Goal: Transaction & Acquisition: Purchase product/service

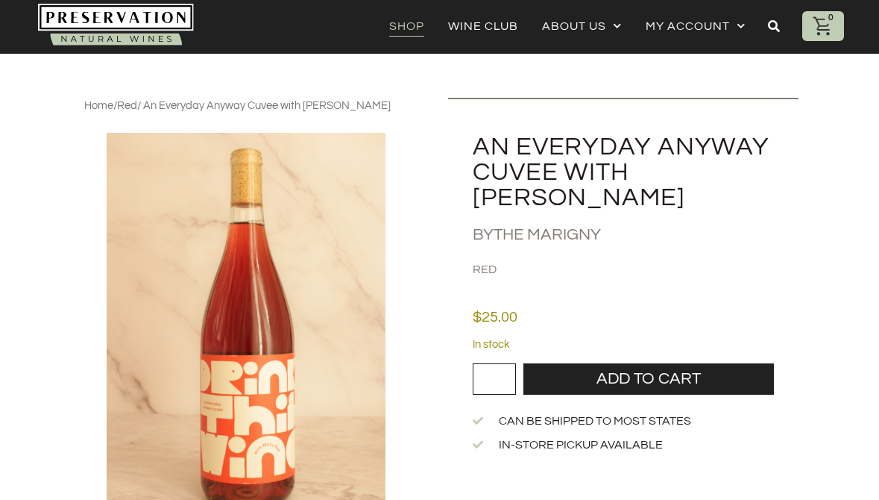
click at [412, 28] on link "Shop" at bounding box center [406, 26] width 35 height 21
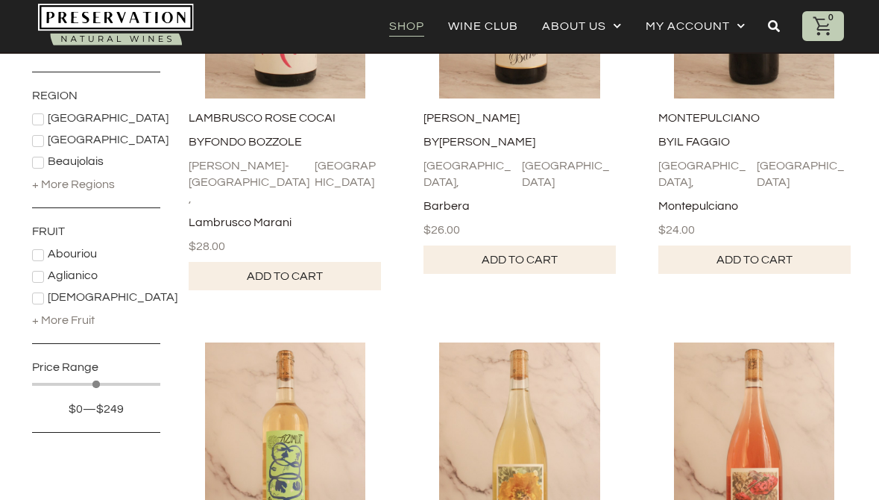
scroll to position [398, 0]
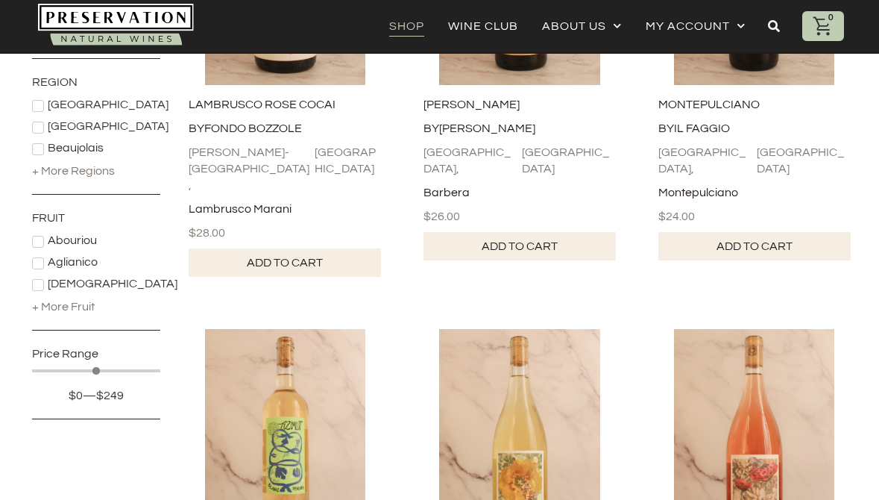
click at [77, 310] on div "+ More Fruit" at bounding box center [63, 306] width 63 height 16
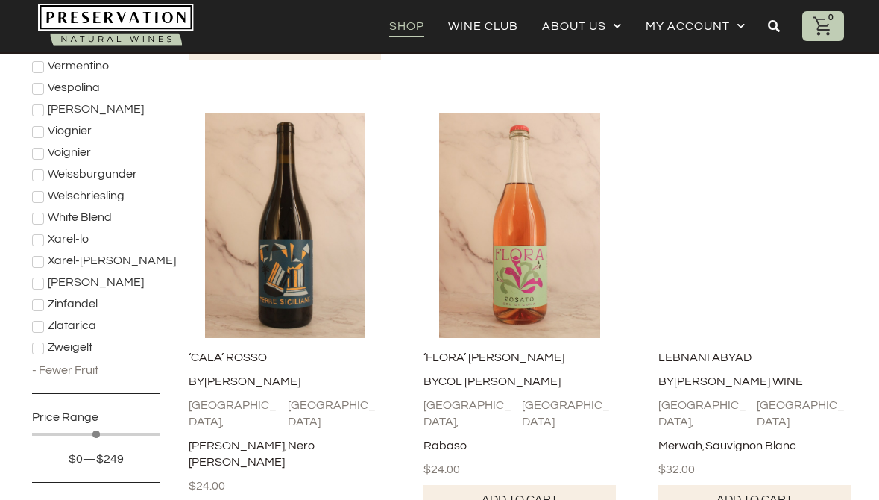
scroll to position [4264, 0]
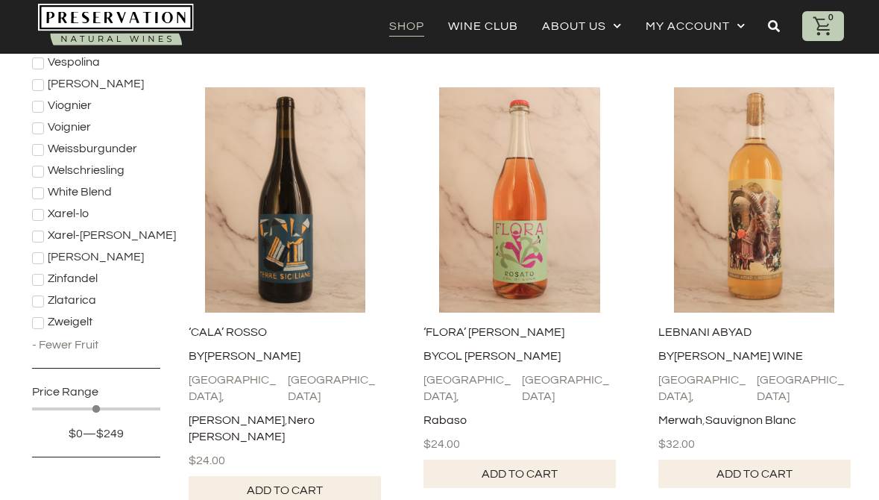
click at [44, 272] on div "Zinfandel" at bounding box center [104, 279] width 145 height 14
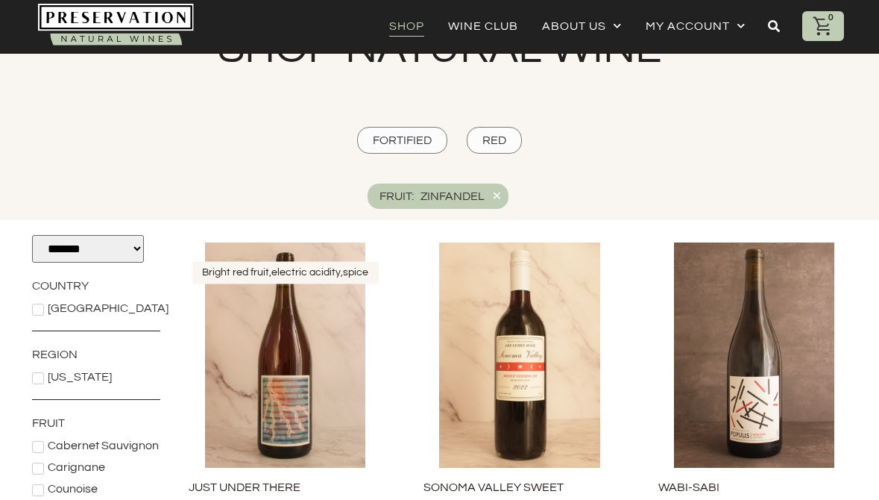
scroll to position [0, 0]
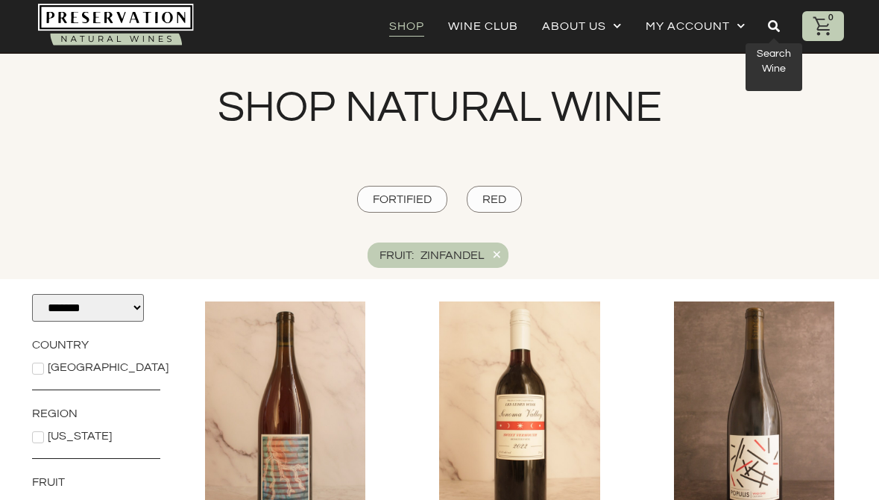
click at [775, 28] on icon at bounding box center [774, 26] width 12 height 12
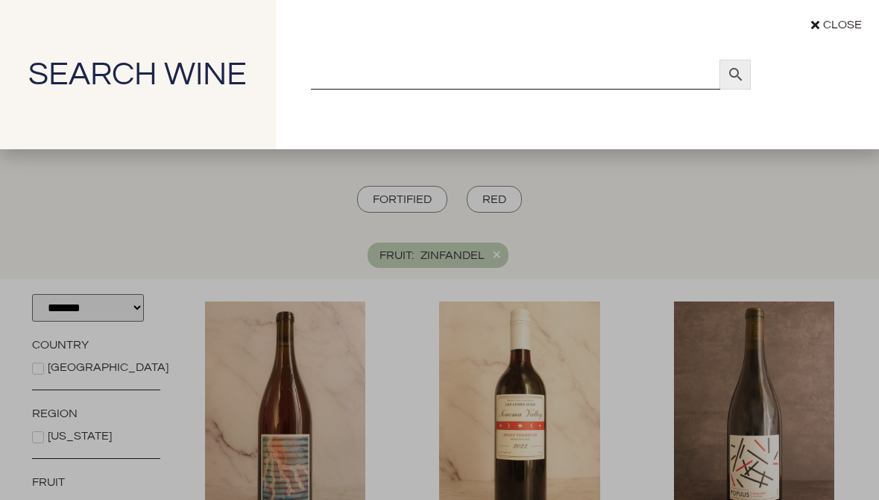
click at [467, 76] on input "Search" at bounding box center [516, 75] width 410 height 30
paste input "**********"
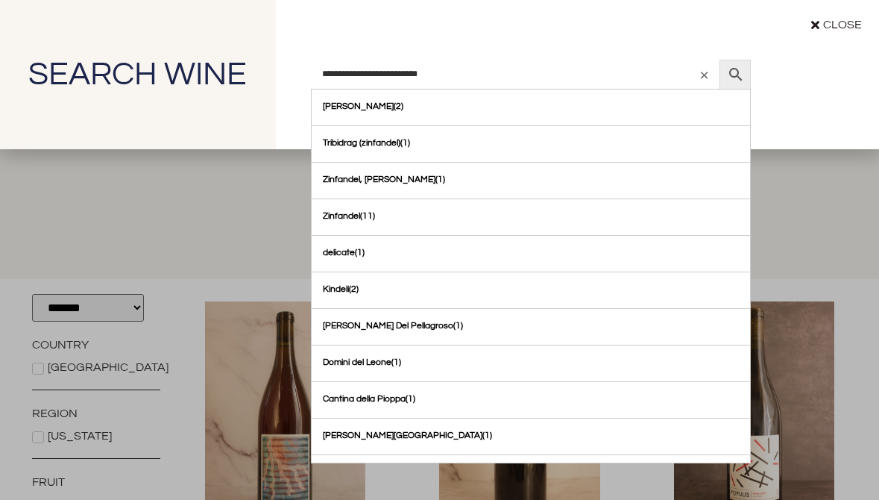
type input "**********"
click at [731, 73] on icon at bounding box center [735, 74] width 13 height 13
click at [746, 84] on div at bounding box center [735, 75] width 31 height 30
click at [154, 225] on div "**********" at bounding box center [439, 250] width 879 height 500
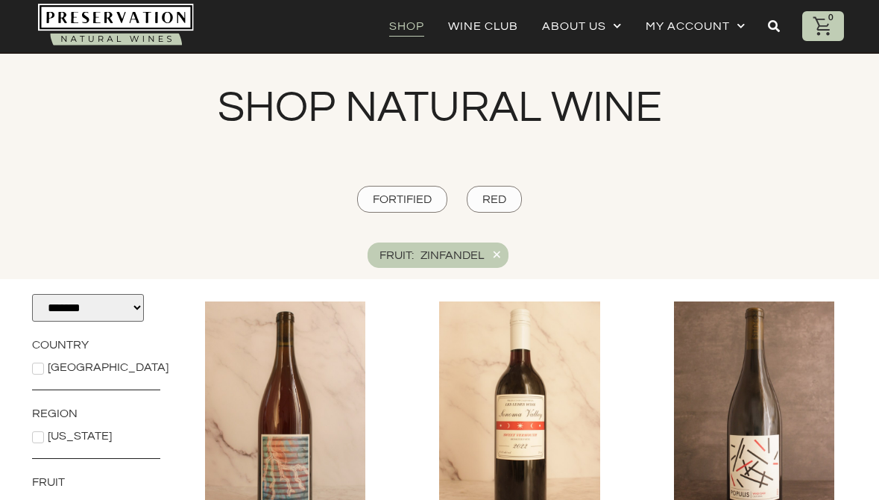
click at [413, 28] on link "Shop" at bounding box center [406, 26] width 35 height 21
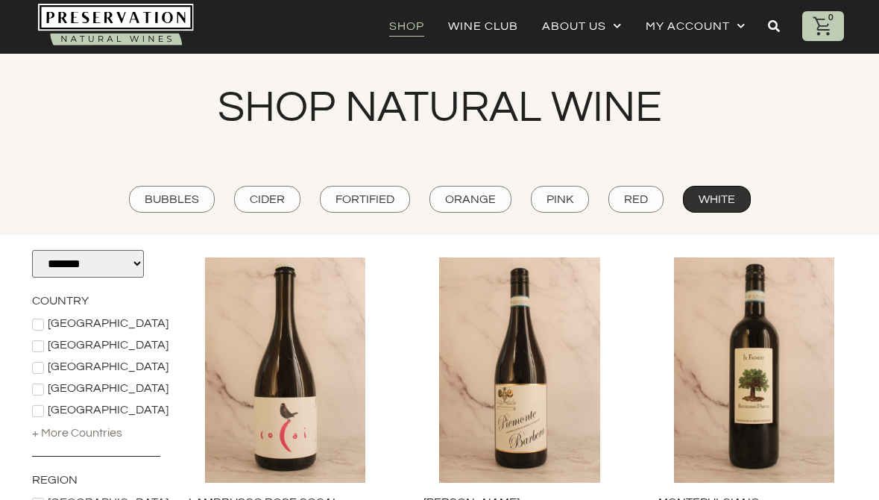
click at [726, 200] on span "White" at bounding box center [717, 199] width 37 height 16
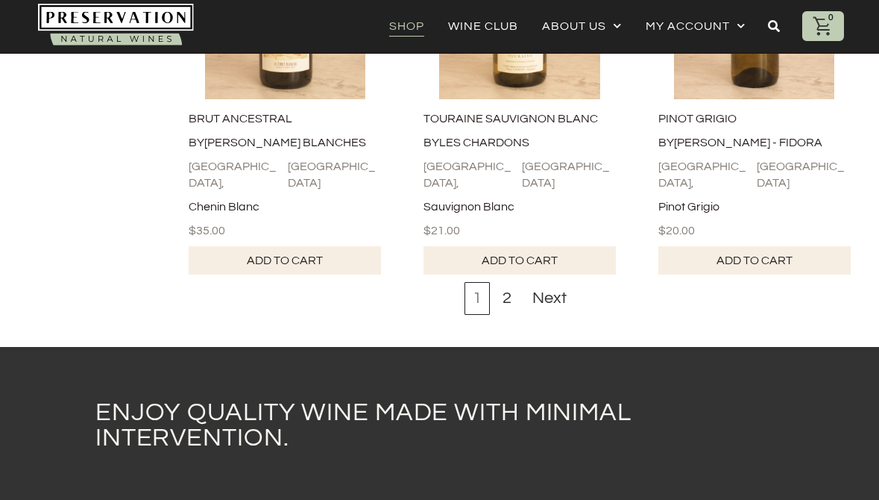
scroll to position [4546, 0]
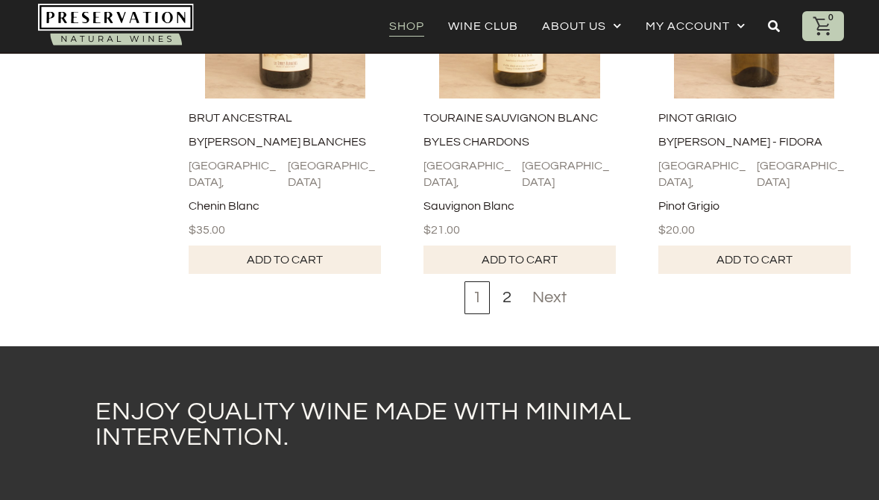
click at [559, 281] on div "Next" at bounding box center [549, 297] width 51 height 33
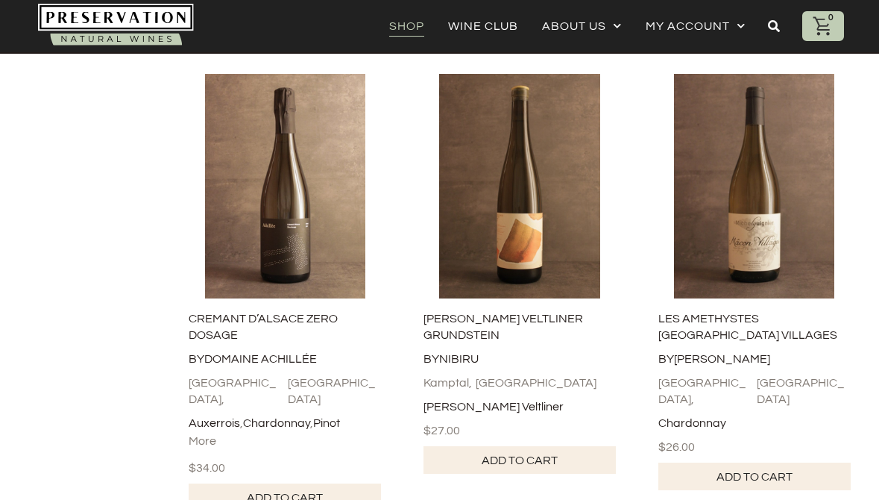
scroll to position [3948, 0]
